Goal: Entertainment & Leisure: Browse casually

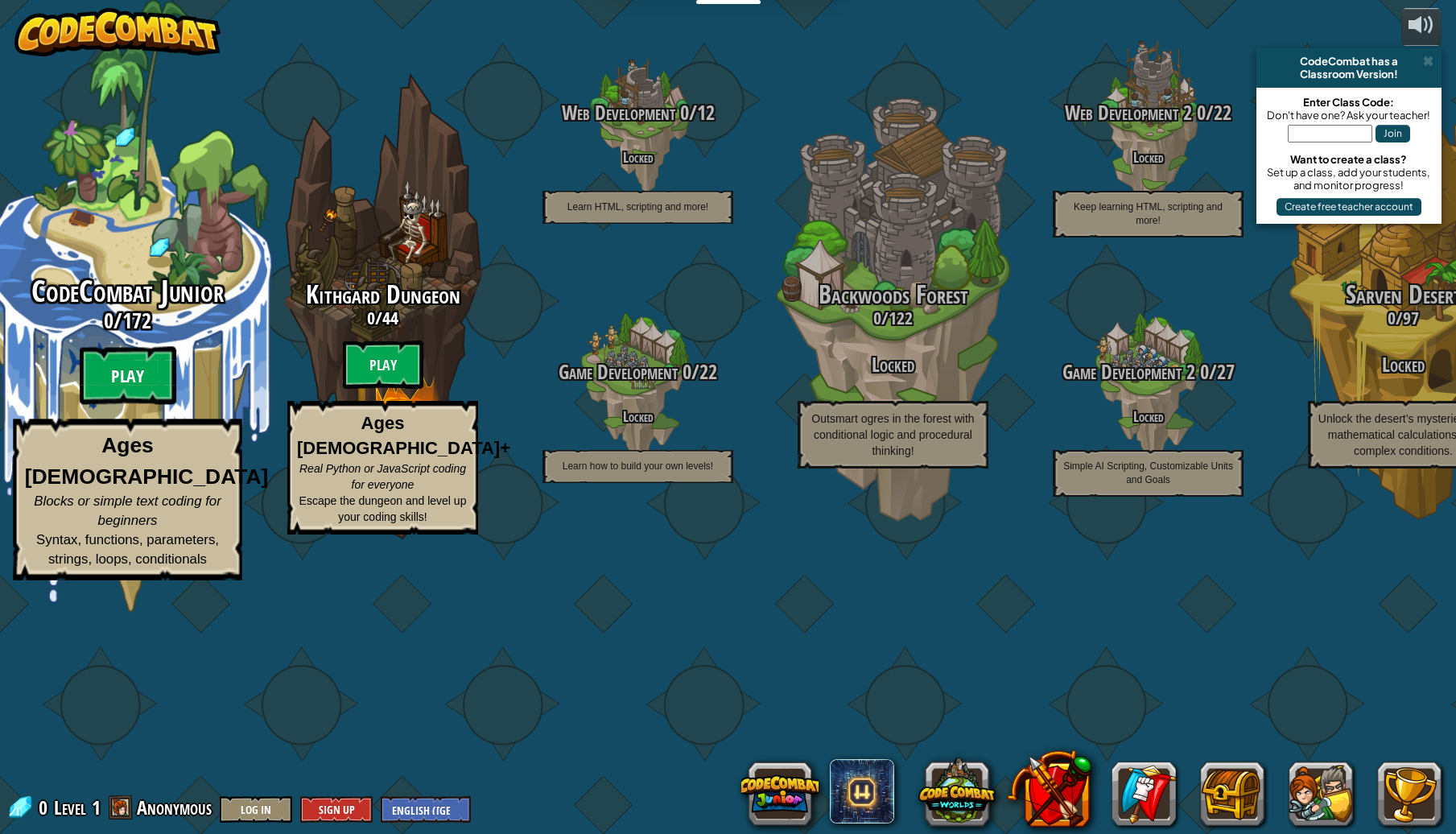
click at [115, 405] on btn "Play" at bounding box center [128, 376] width 97 height 58
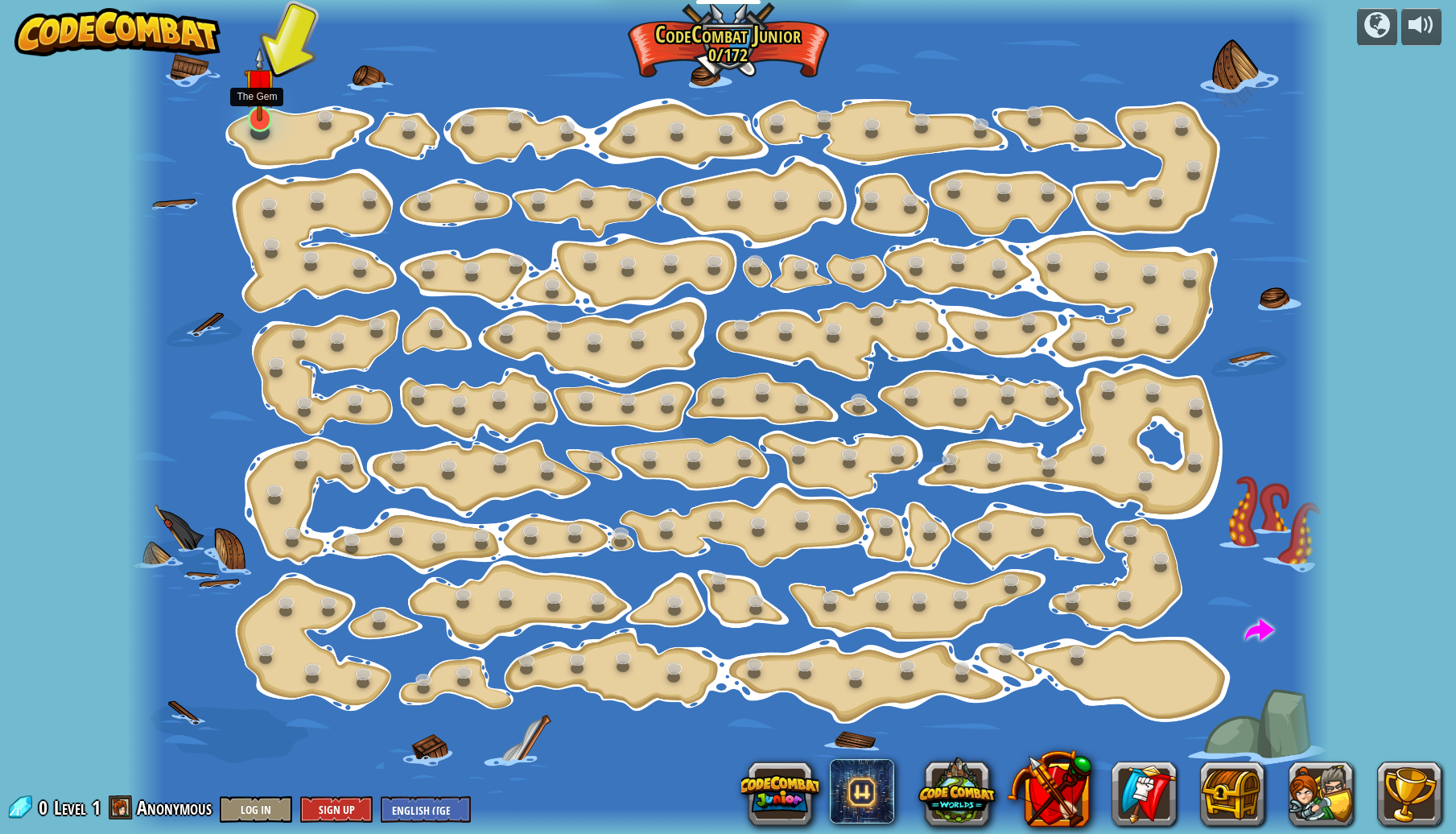
click at [267, 118] on img at bounding box center [260, 83] width 33 height 74
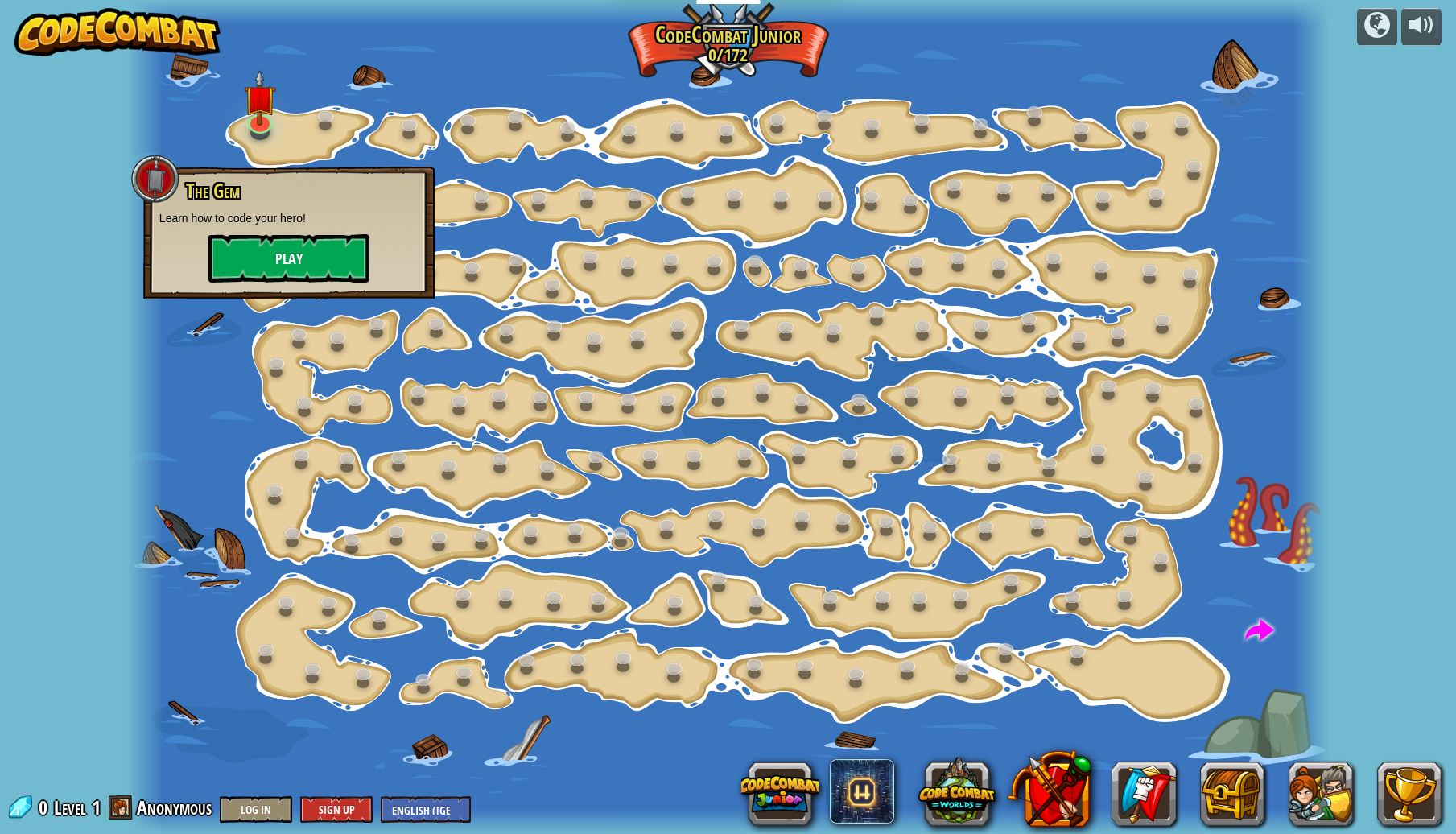
click at [281, 278] on button "Play" at bounding box center [289, 258] width 161 height 48
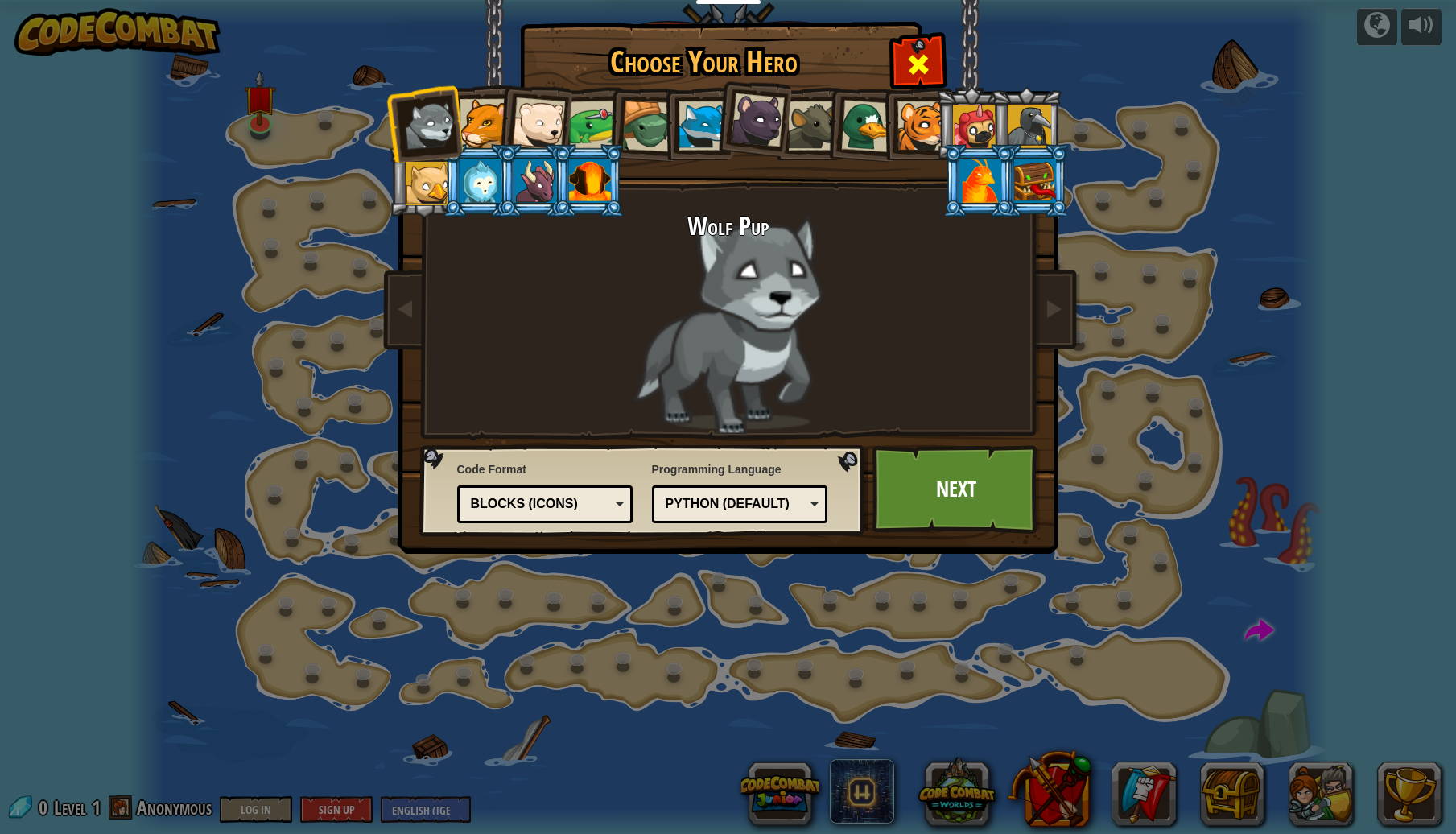
click at [906, 55] on span at bounding box center [918, 64] width 26 height 26
